Goal: Information Seeking & Learning: Learn about a topic

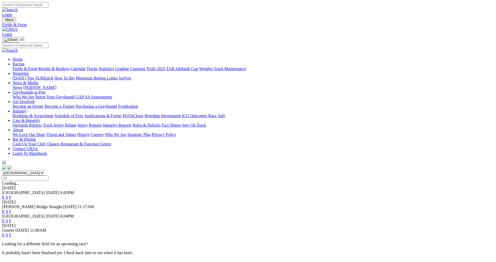
click at [5, 209] on link "E" at bounding box center [3, 211] width 3 height 4
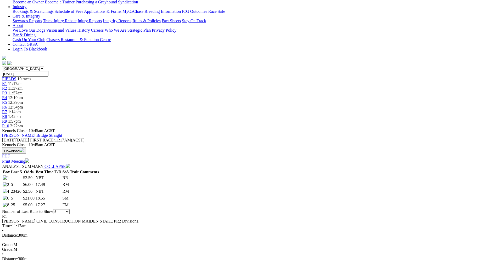
scroll to position [157, 0]
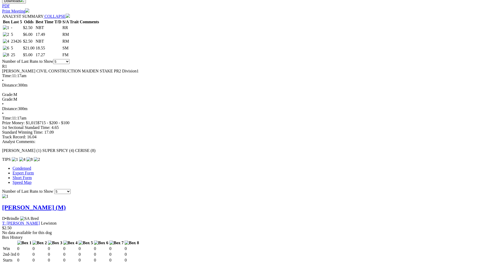
scroll to position [288, 0]
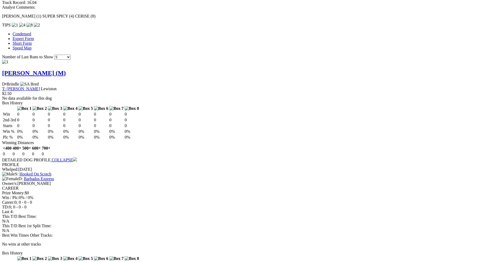
scroll to position [392, 0]
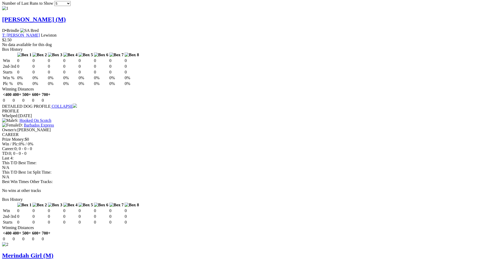
scroll to position [445, 0]
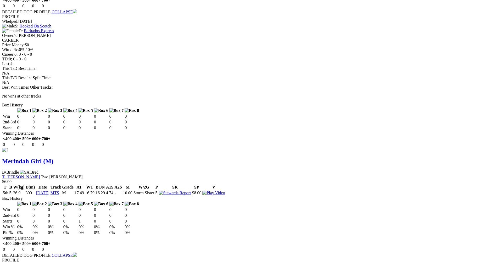
scroll to position [549, 0]
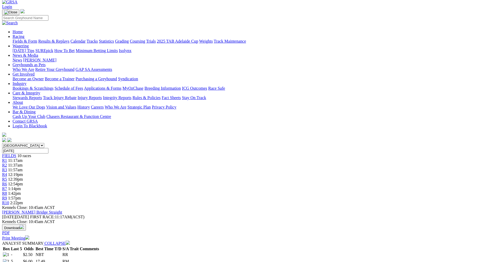
scroll to position [0, 0]
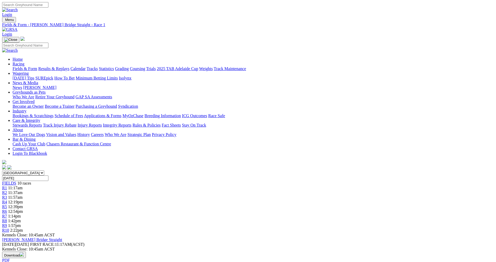
click at [7, 190] on span "R2" at bounding box center [4, 192] width 5 height 4
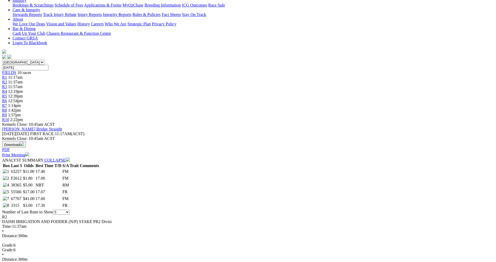
scroll to position [131, 0]
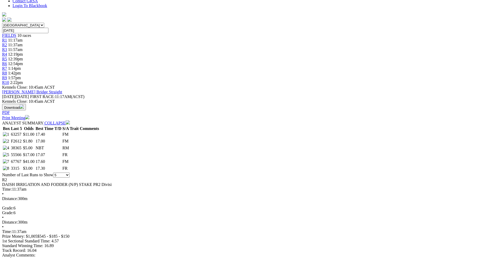
scroll to position [157, 0]
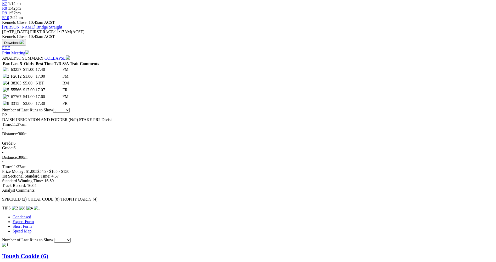
scroll to position [235, 0]
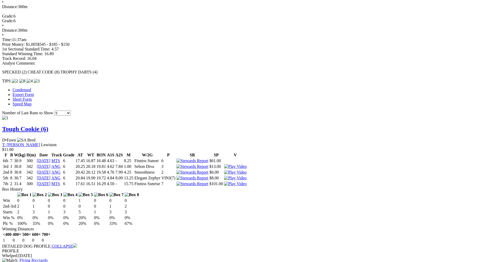
scroll to position [340, 0]
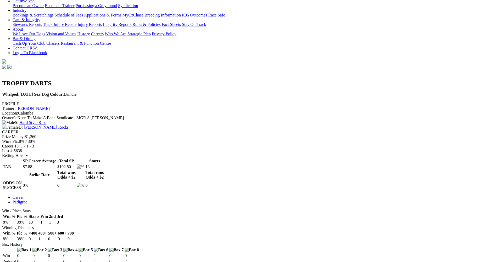
scroll to position [105, 0]
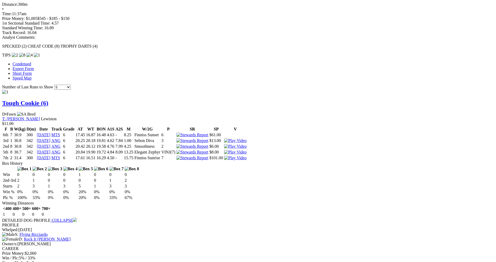
scroll to position [418, 0]
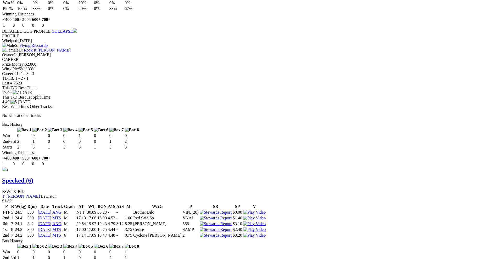
scroll to position [555, 0]
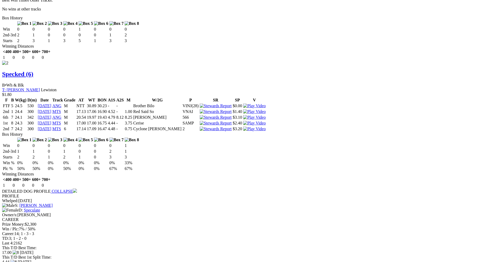
scroll to position [660, 0]
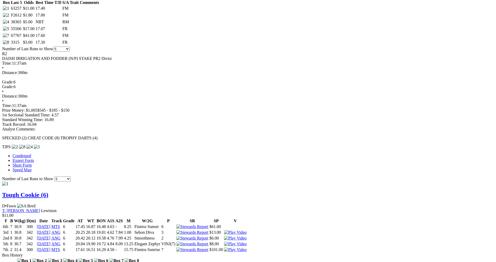
scroll to position [267, 0]
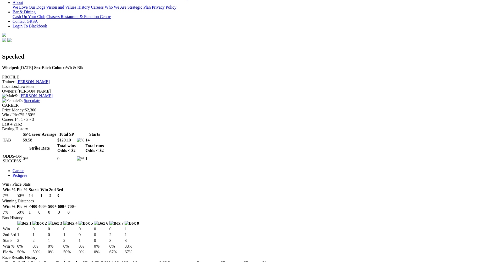
scroll to position [131, 0]
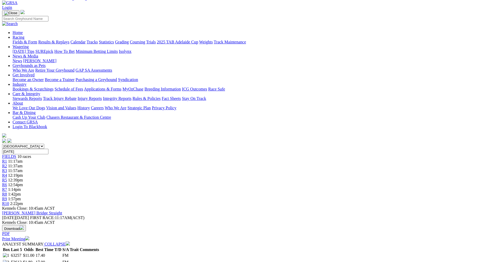
scroll to position [26, 0]
click at [7, 169] on link "R3" at bounding box center [4, 171] width 5 height 4
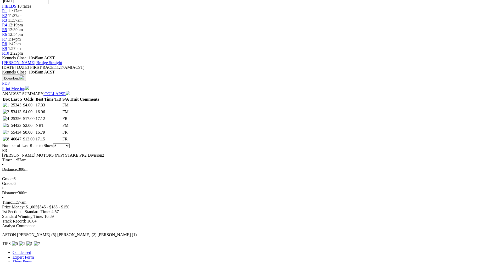
scroll to position [183, 0]
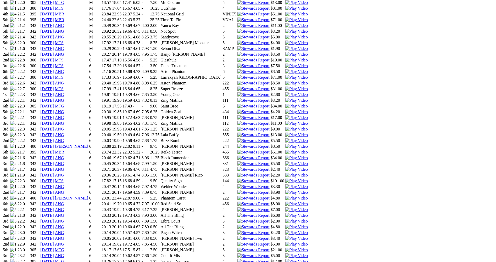
scroll to position [392, 0]
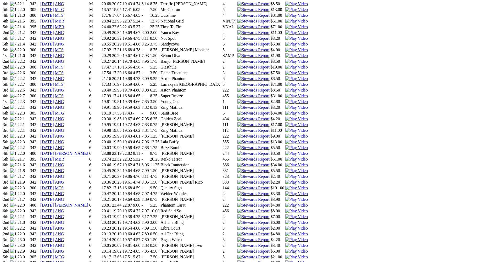
click at [308, 186] on img at bounding box center [296, 188] width 22 height 5
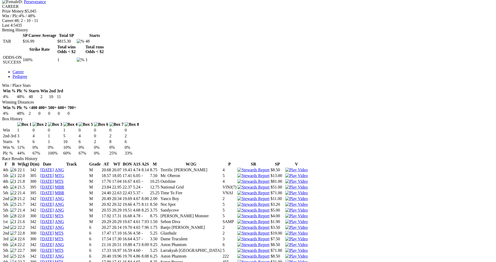
scroll to position [209, 0]
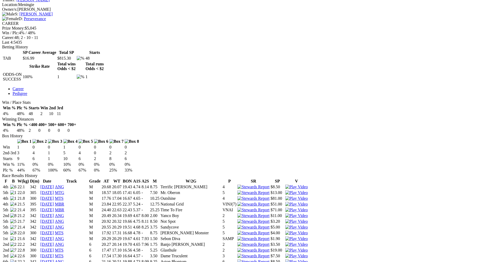
click at [308, 196] on img at bounding box center [296, 198] width 22 height 5
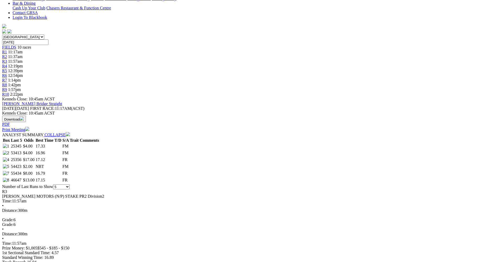
scroll to position [131, 0]
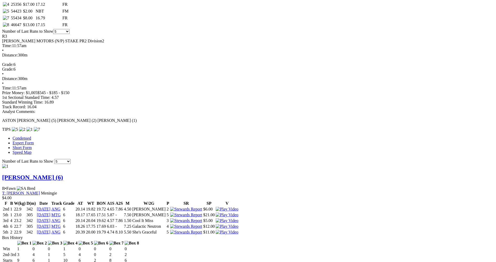
scroll to position [314, 0]
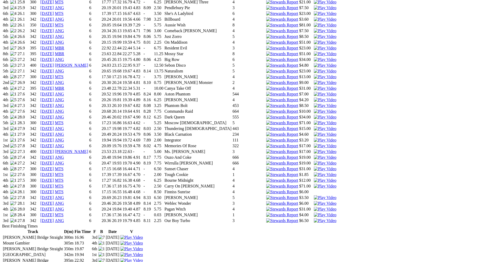
scroll to position [680, 0]
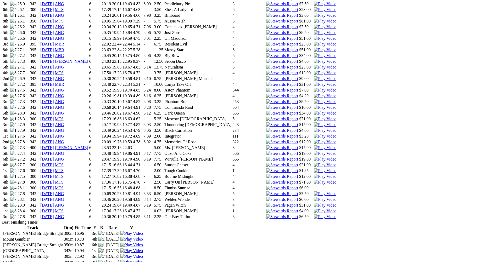
click at [325, 168] on img at bounding box center [325, 170] width 22 height 5
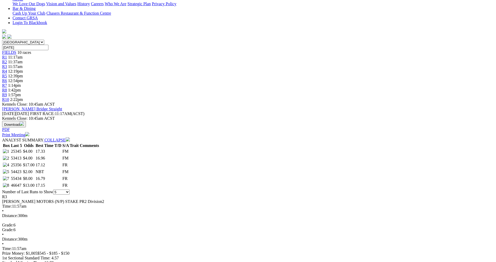
scroll to position [183, 0]
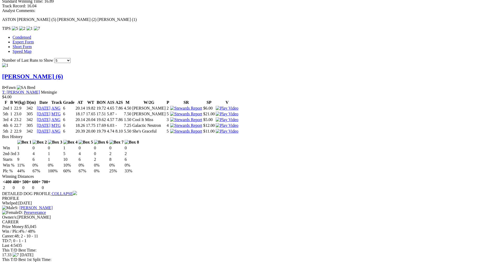
scroll to position [366, 0]
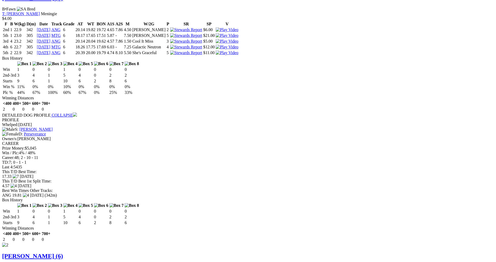
scroll to position [523, 0]
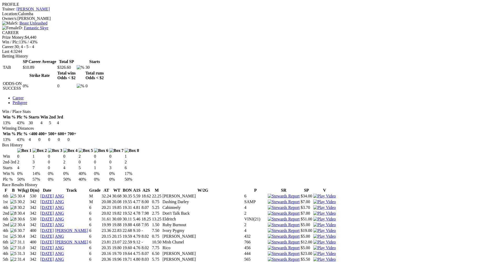
scroll to position [209, 0]
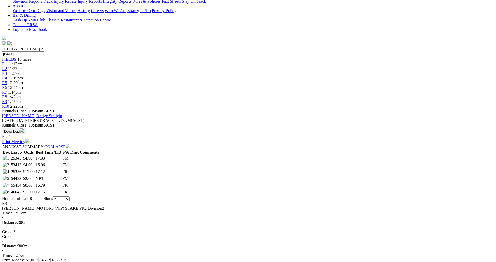
scroll to position [183, 0]
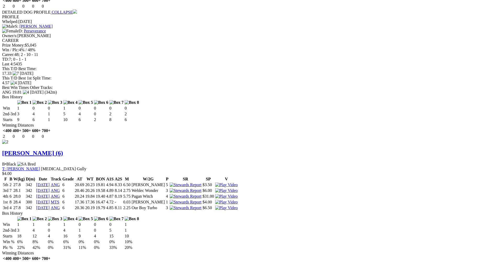
scroll to position [602, 0]
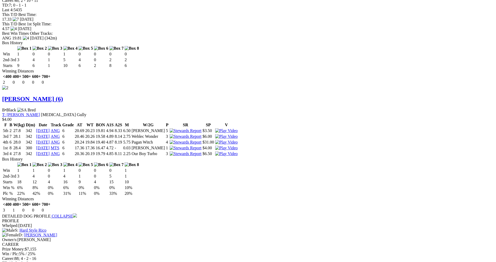
scroll to position [628, 0]
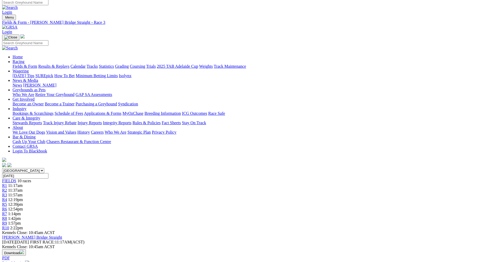
scroll to position [0, 0]
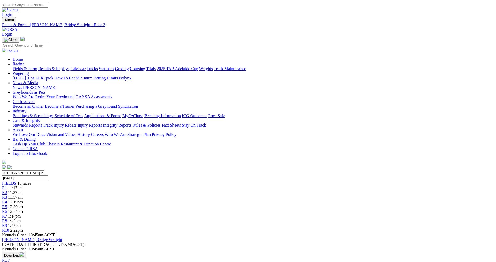
click at [7, 200] on span "R4" at bounding box center [4, 202] width 5 height 4
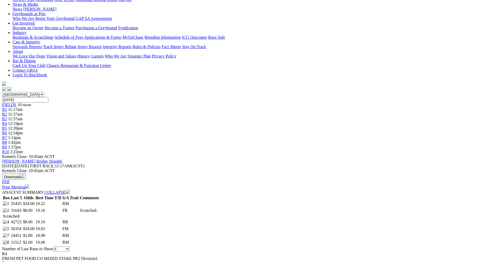
scroll to position [131, 0]
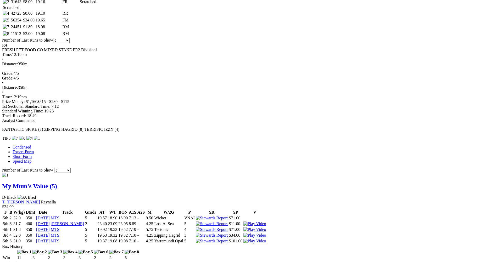
scroll to position [340, 0]
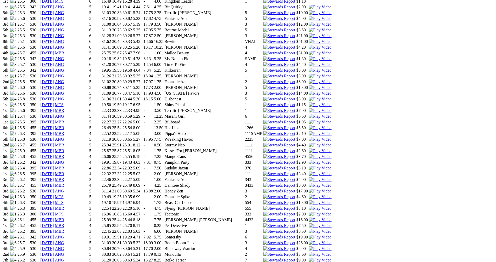
scroll to position [445, 0]
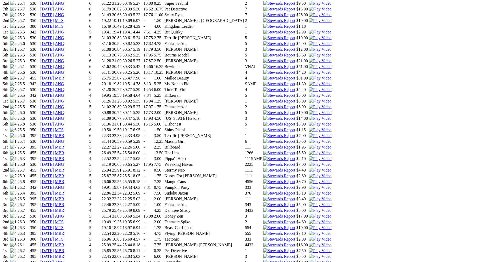
click at [324, 237] on img at bounding box center [320, 239] width 22 height 5
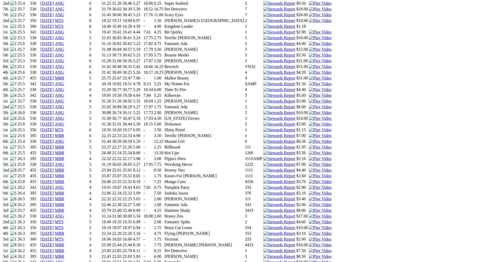
click at [325, 225] on img at bounding box center [320, 227] width 22 height 5
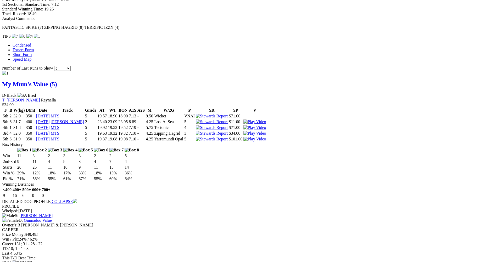
scroll to position [418, 0]
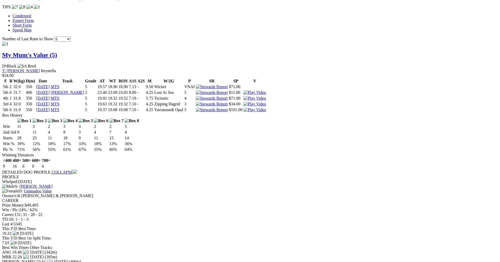
drag, startPoint x: 306, startPoint y: 16, endPoint x: 299, endPoint y: 25, distance: 11.2
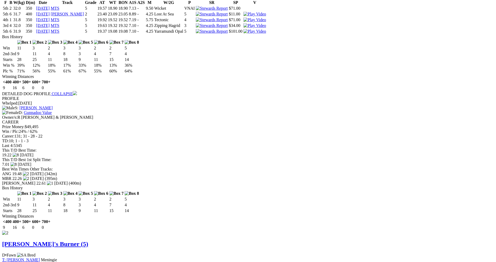
scroll to position [523, 0]
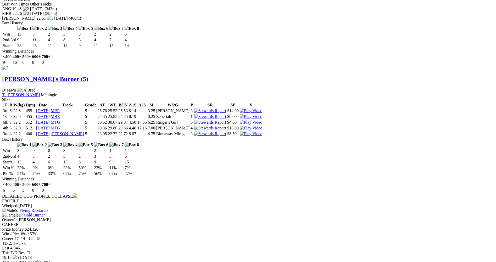
scroll to position [662, 0]
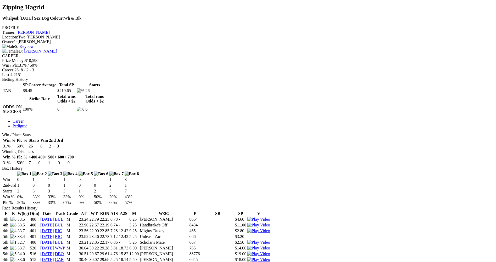
scroll to position [183, 0]
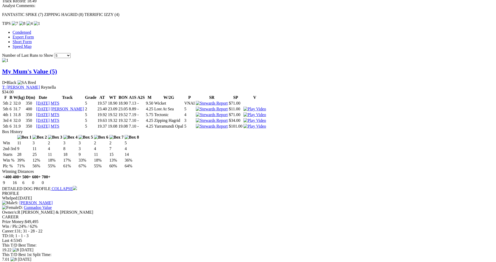
scroll to position [418, 0]
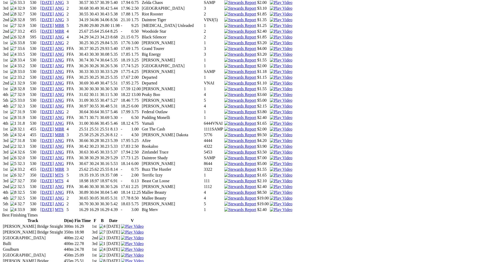
scroll to position [549, 0]
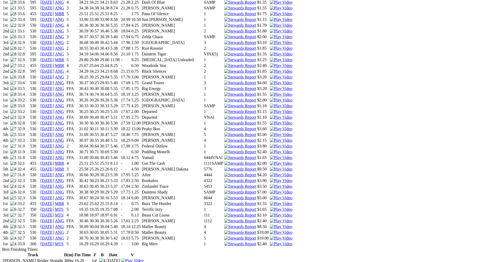
click at [292, 213] on img at bounding box center [281, 215] width 22 height 5
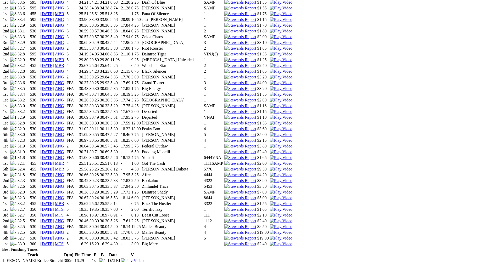
click at [292, 207] on img at bounding box center [281, 209] width 22 height 5
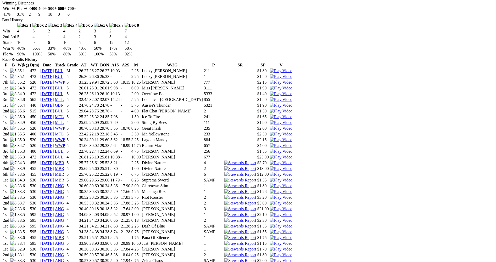
scroll to position [314, 0]
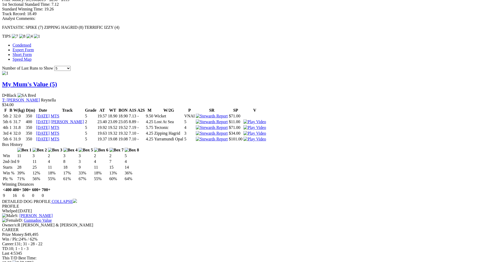
scroll to position [445, 0]
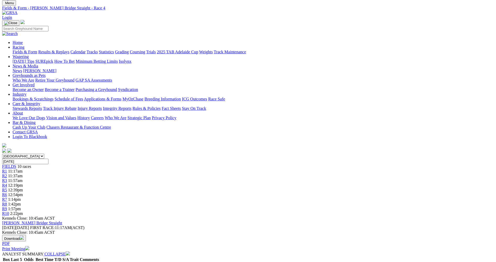
scroll to position [0, 0]
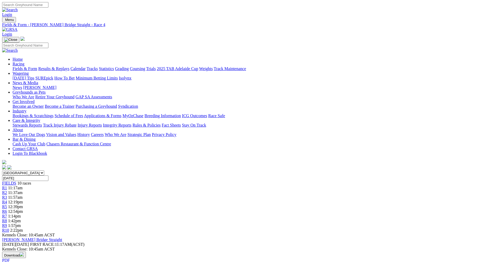
click at [7, 205] on span "R5" at bounding box center [4, 207] width 5 height 4
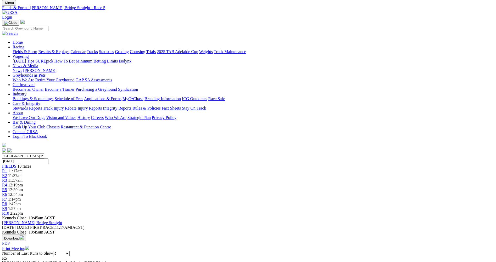
scroll to position [26, 0]
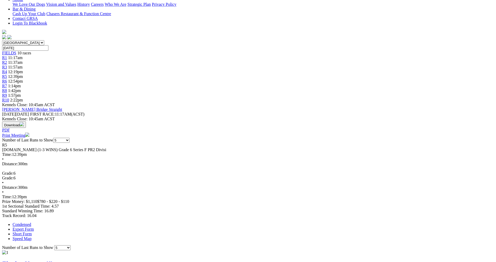
scroll to position [131, 0]
